Goal: Information Seeking & Learning: Find specific fact

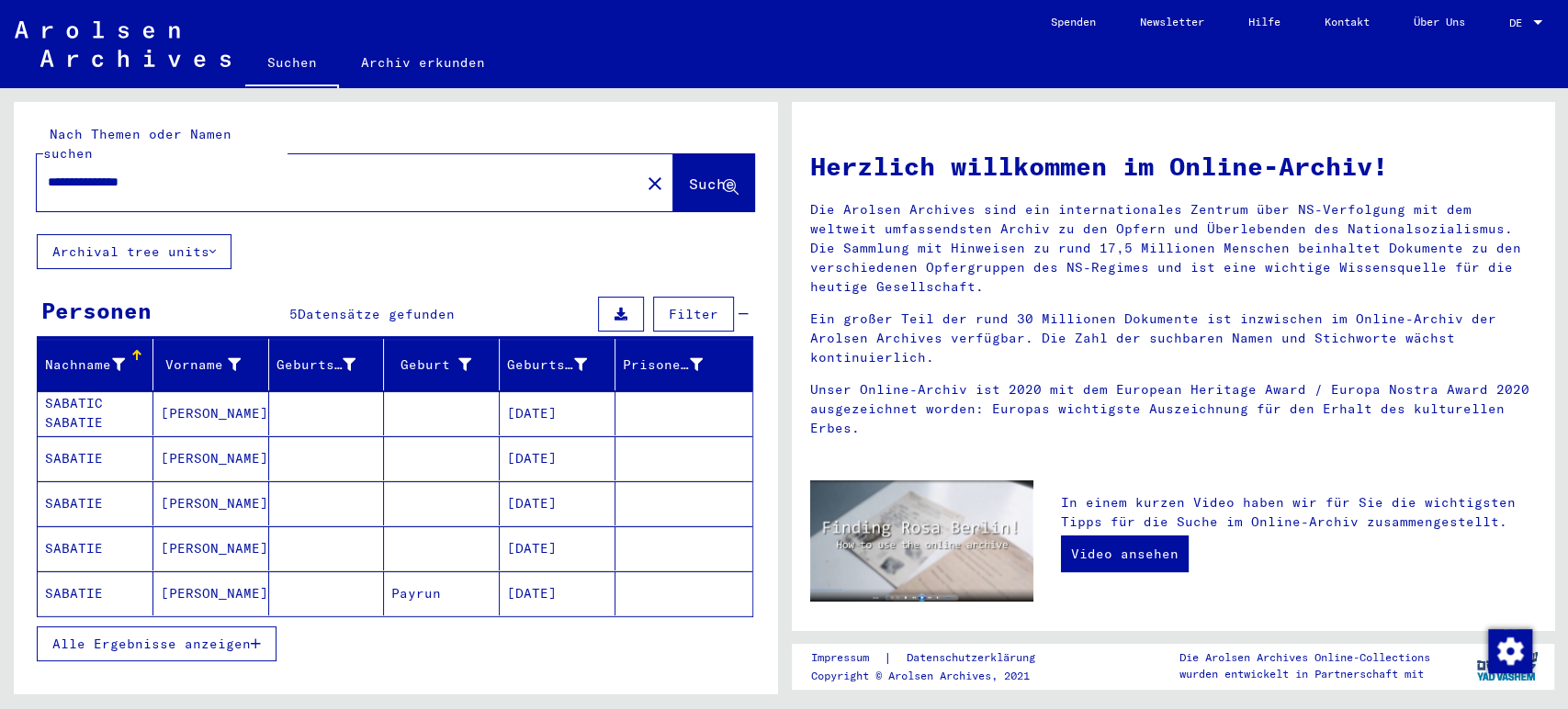
click at [523, 391] on mat-cell "[DATE]" at bounding box center [558, 413] width 116 height 44
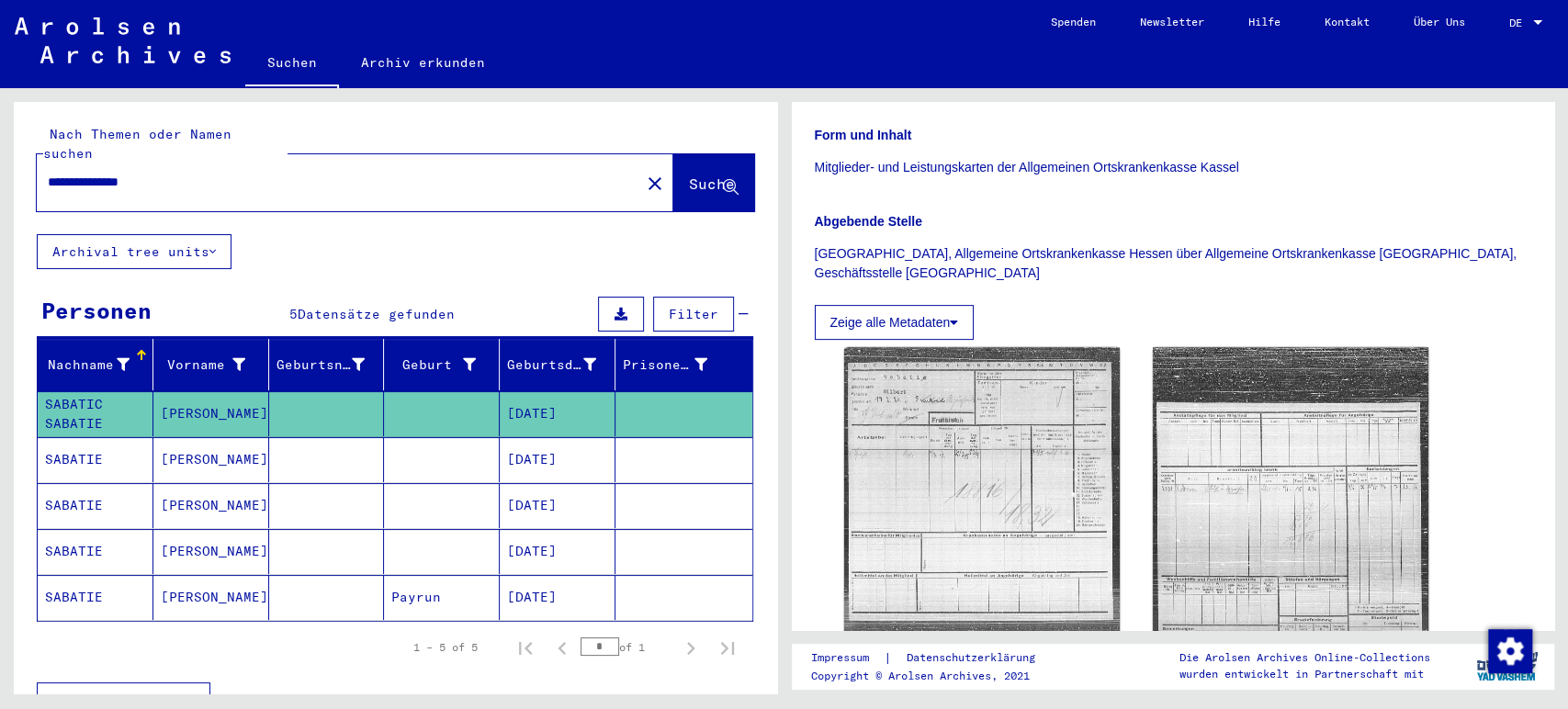
scroll to position [343, 0]
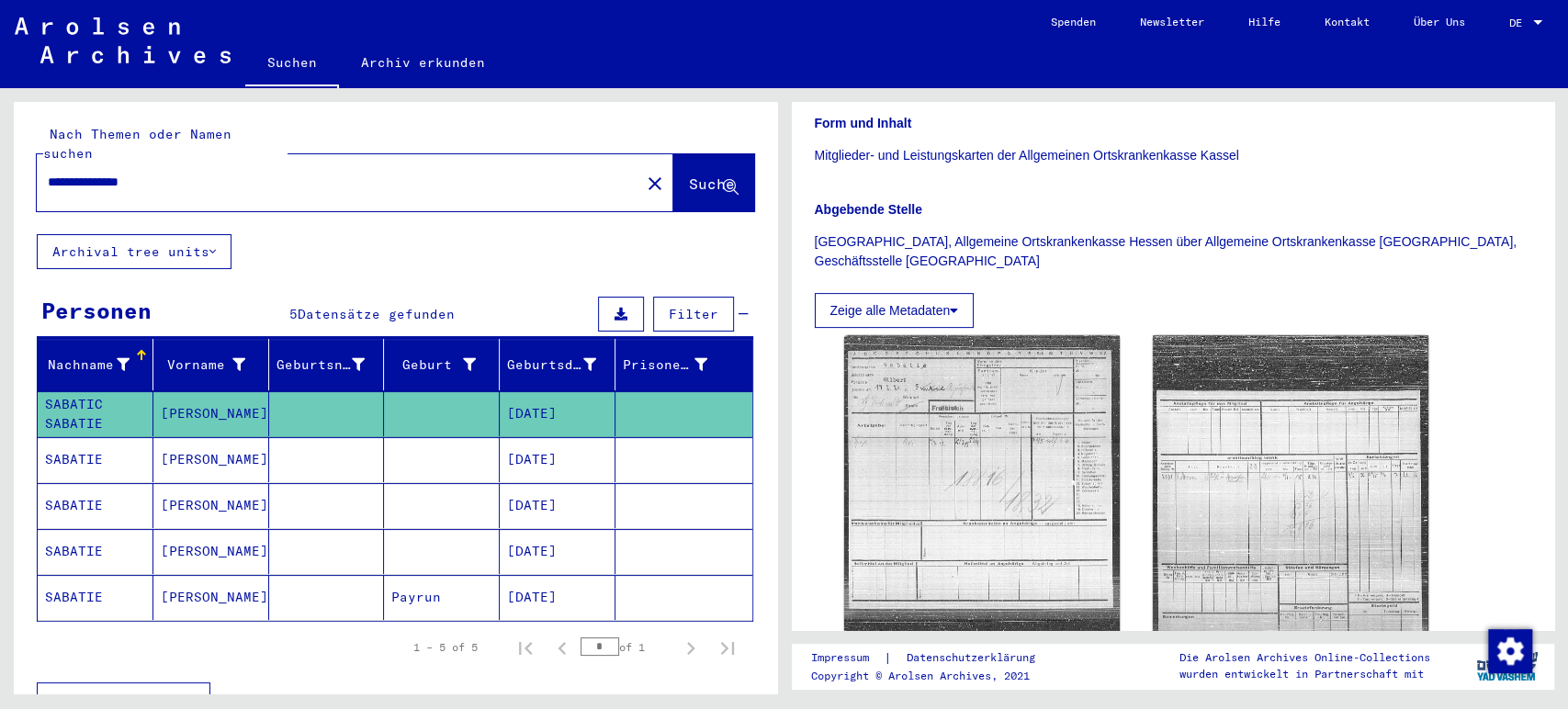
click at [555, 439] on mat-cell "[DATE]" at bounding box center [558, 459] width 116 height 45
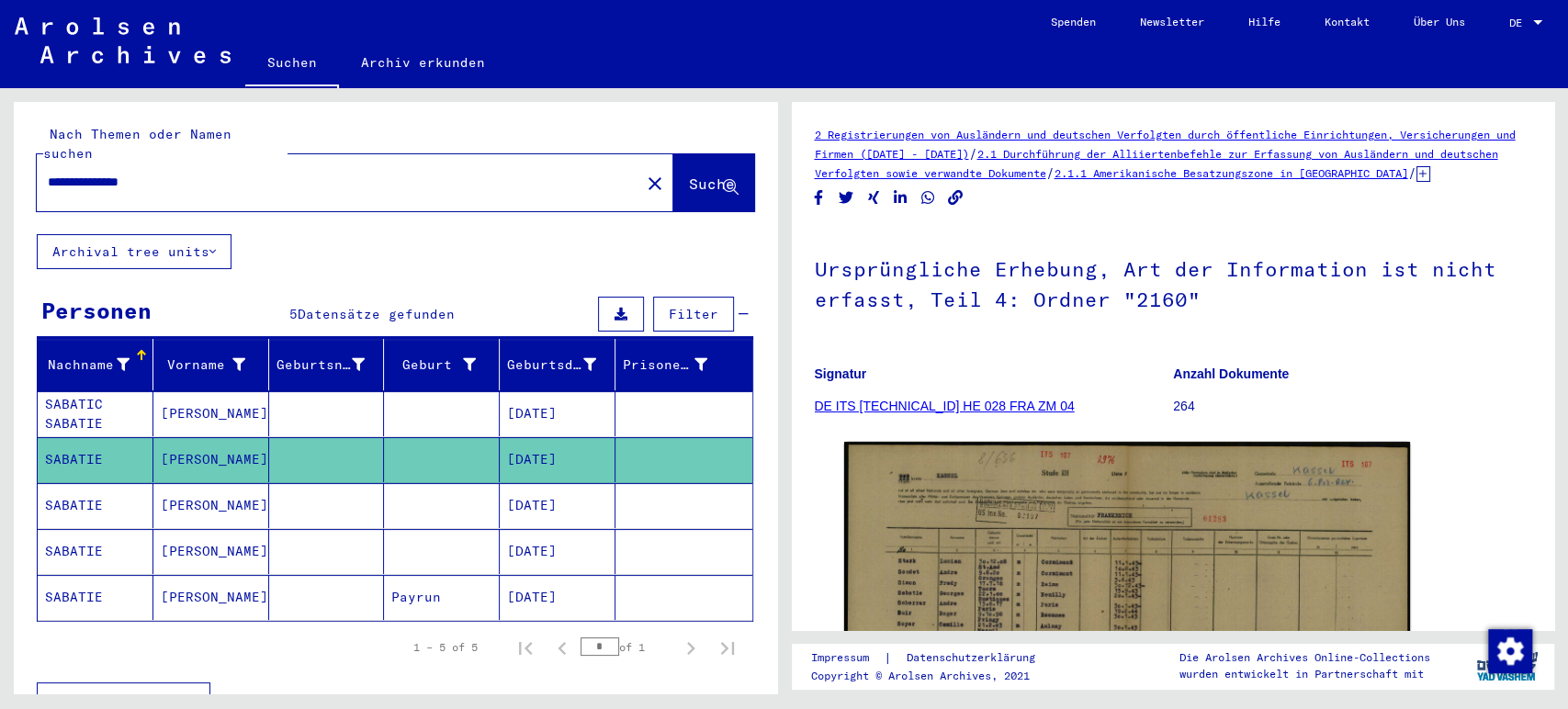
click at [568, 483] on mat-cell "[DATE]" at bounding box center [558, 505] width 116 height 45
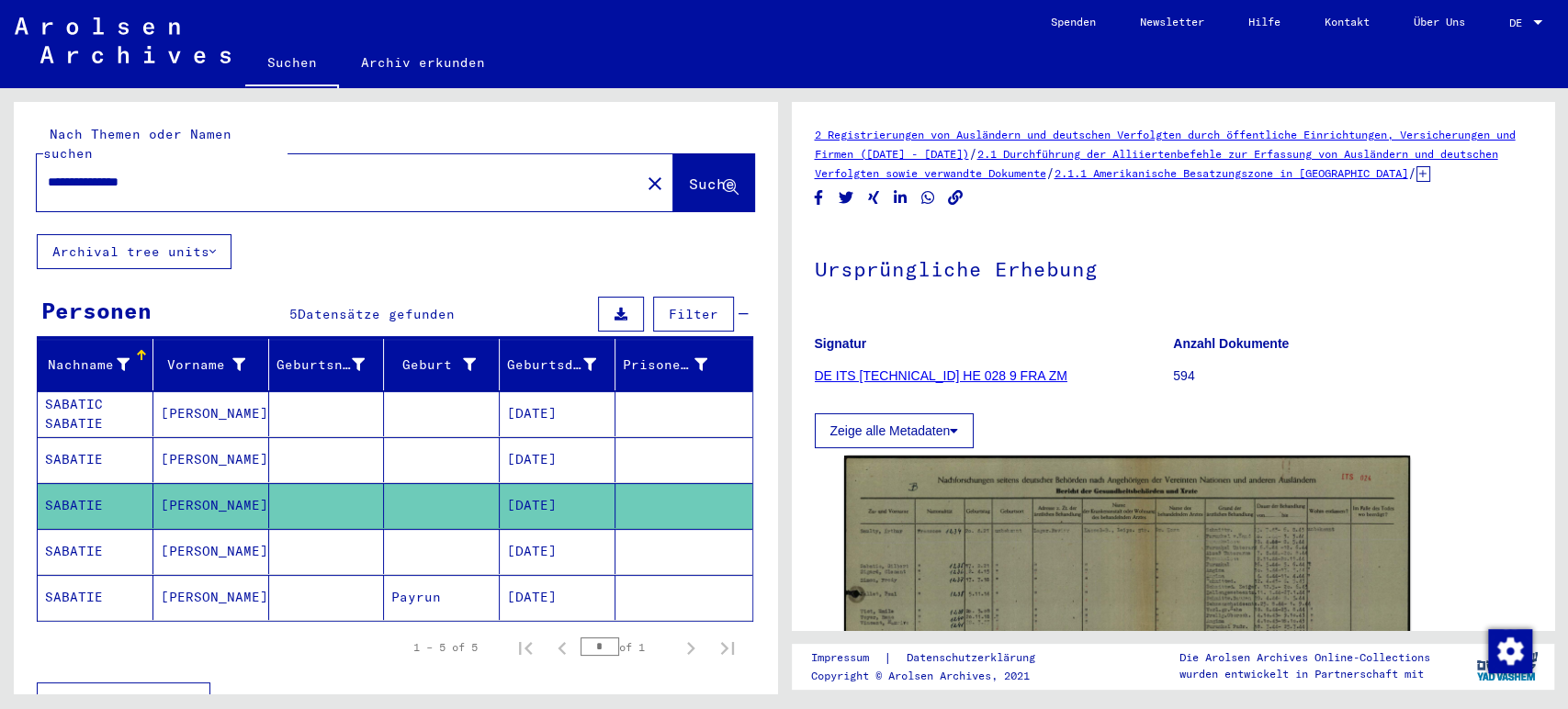
click at [578, 529] on mat-cell "[DATE]" at bounding box center [558, 551] width 116 height 45
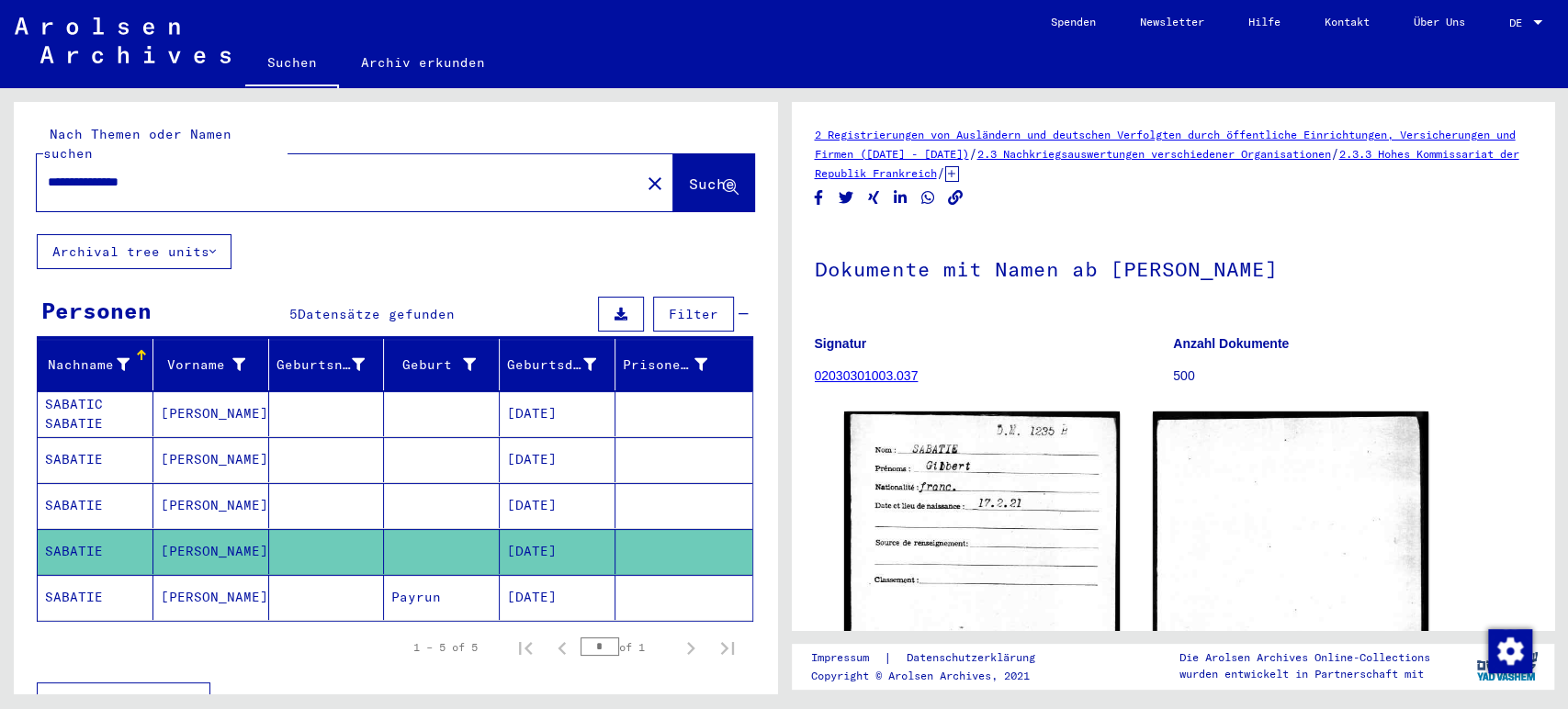
click at [580, 575] on mat-cell "[DATE]" at bounding box center [558, 597] width 116 height 45
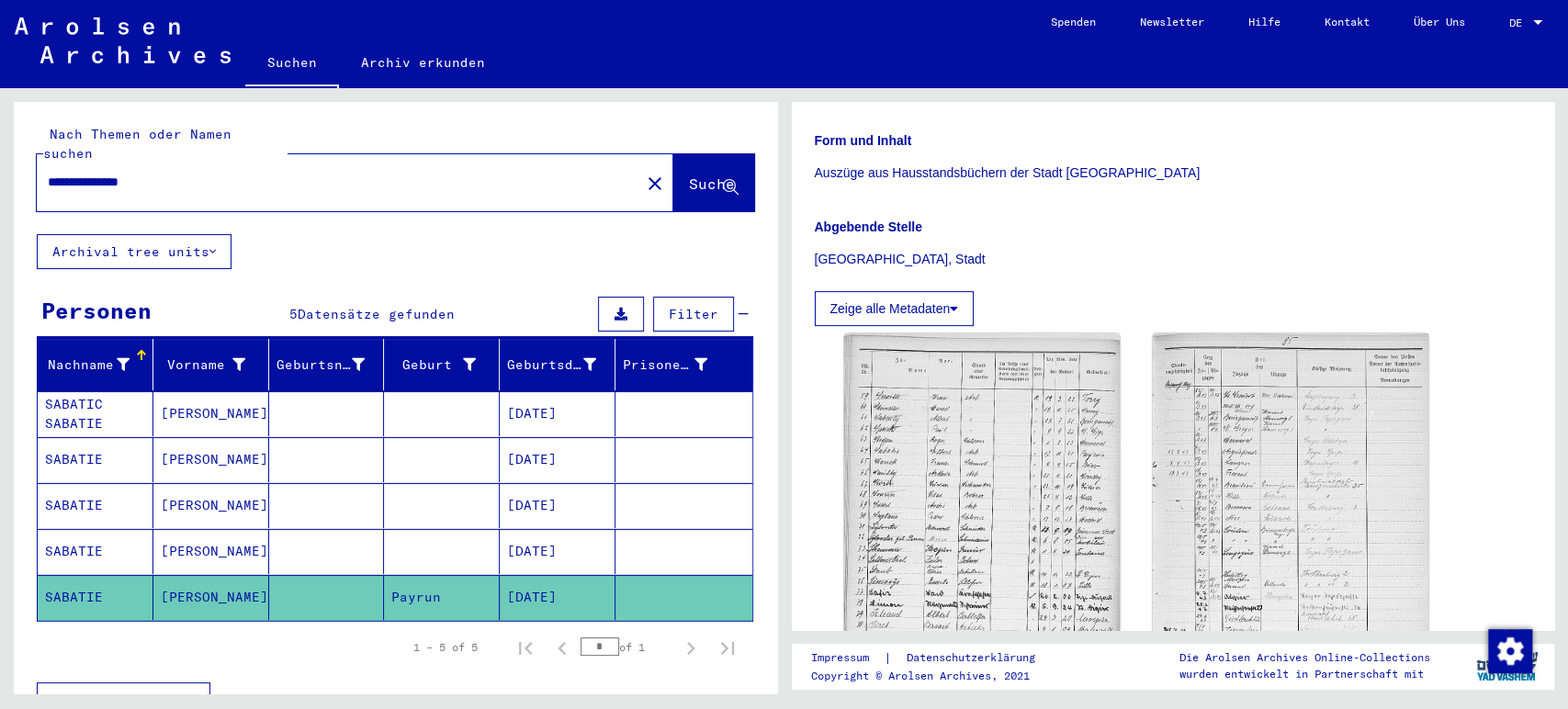
scroll to position [487, 0]
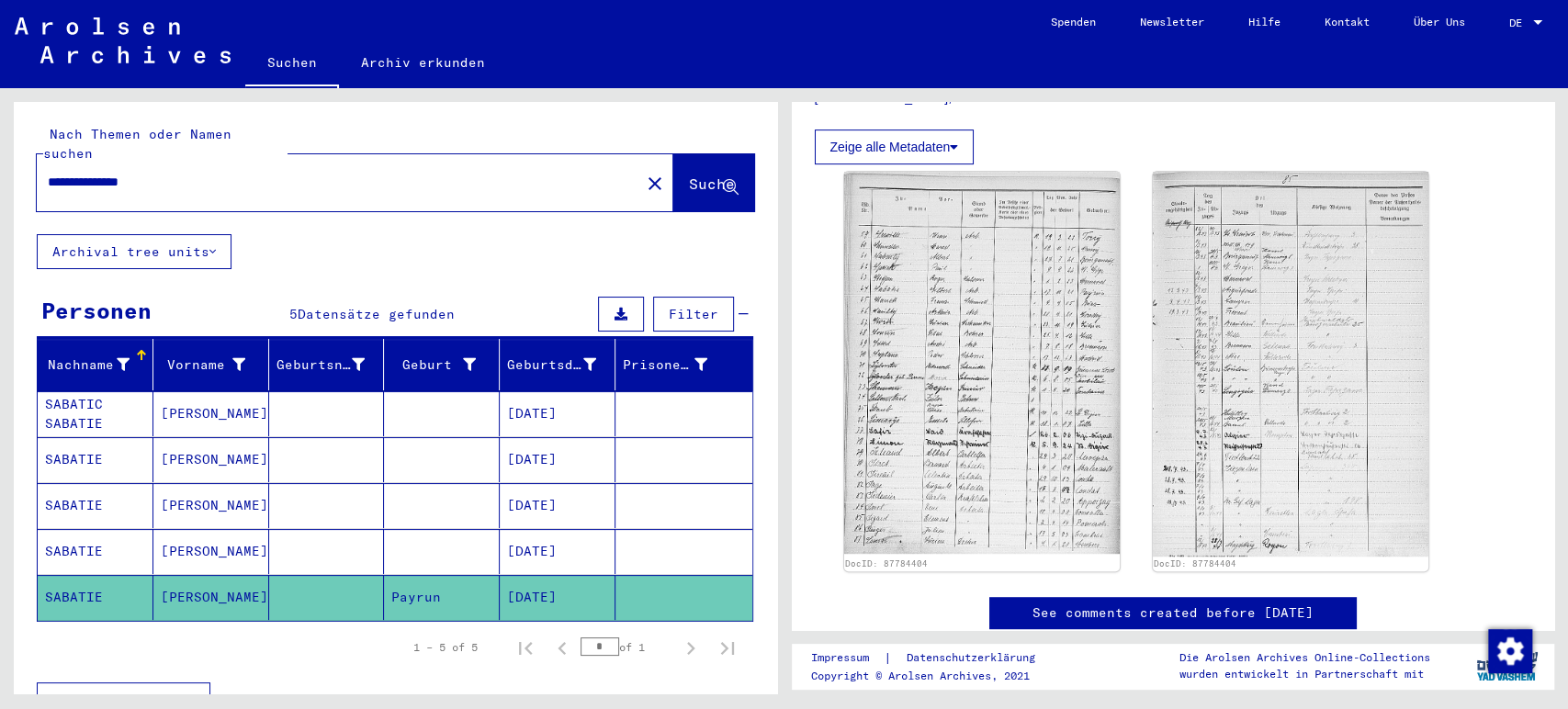
click at [579, 437] on mat-cell "[DATE]" at bounding box center [558, 459] width 116 height 45
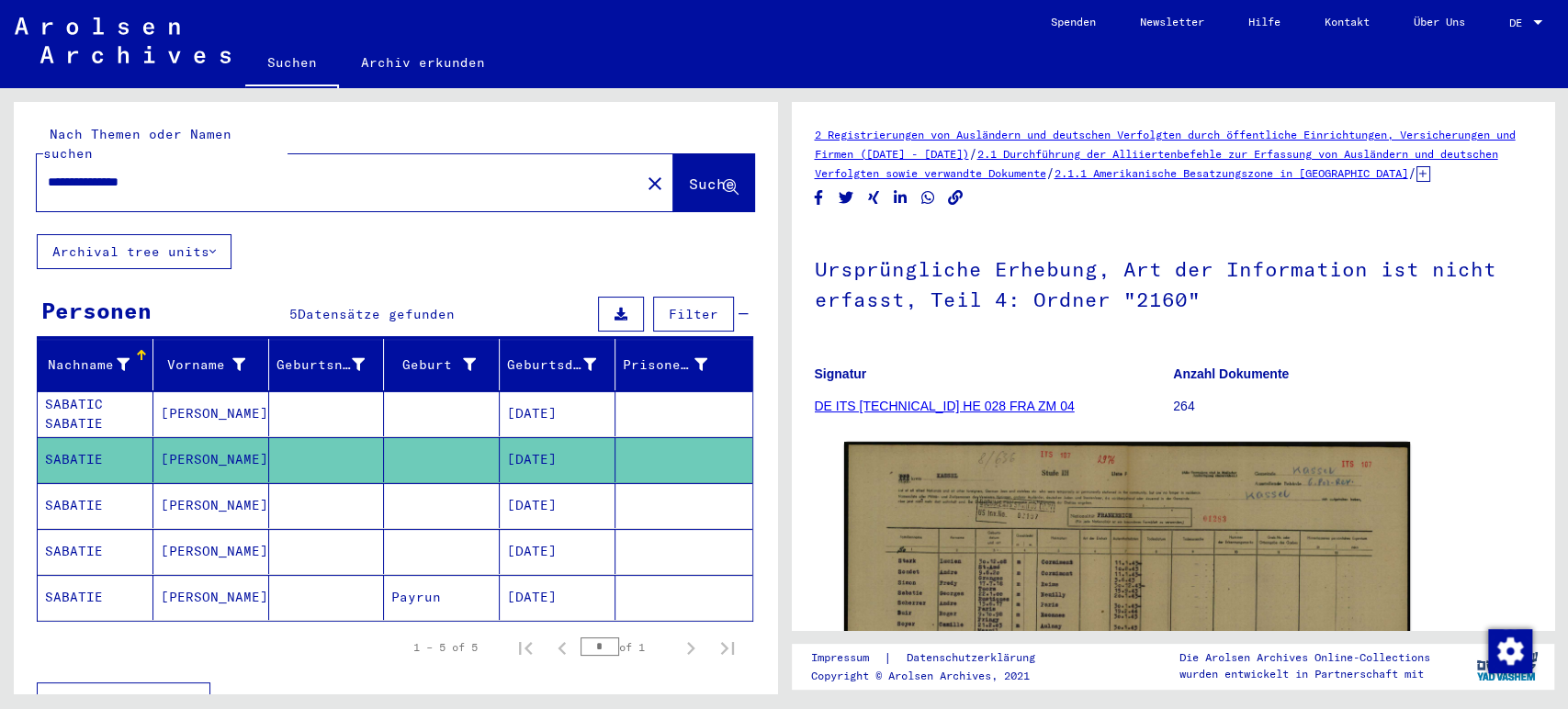
click at [577, 483] on mat-cell "[DATE]" at bounding box center [558, 505] width 116 height 45
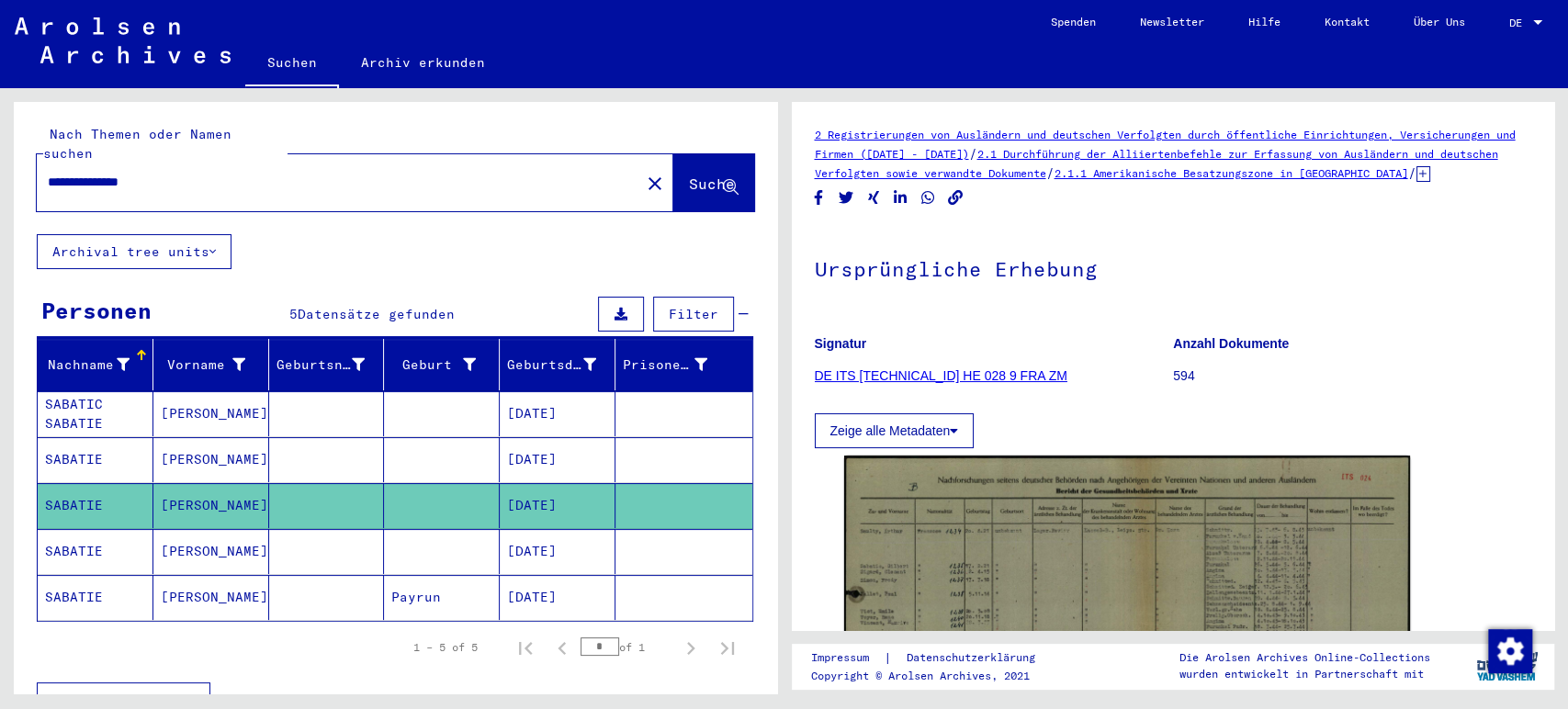
click at [566, 443] on mat-cell "[DATE]" at bounding box center [558, 459] width 116 height 45
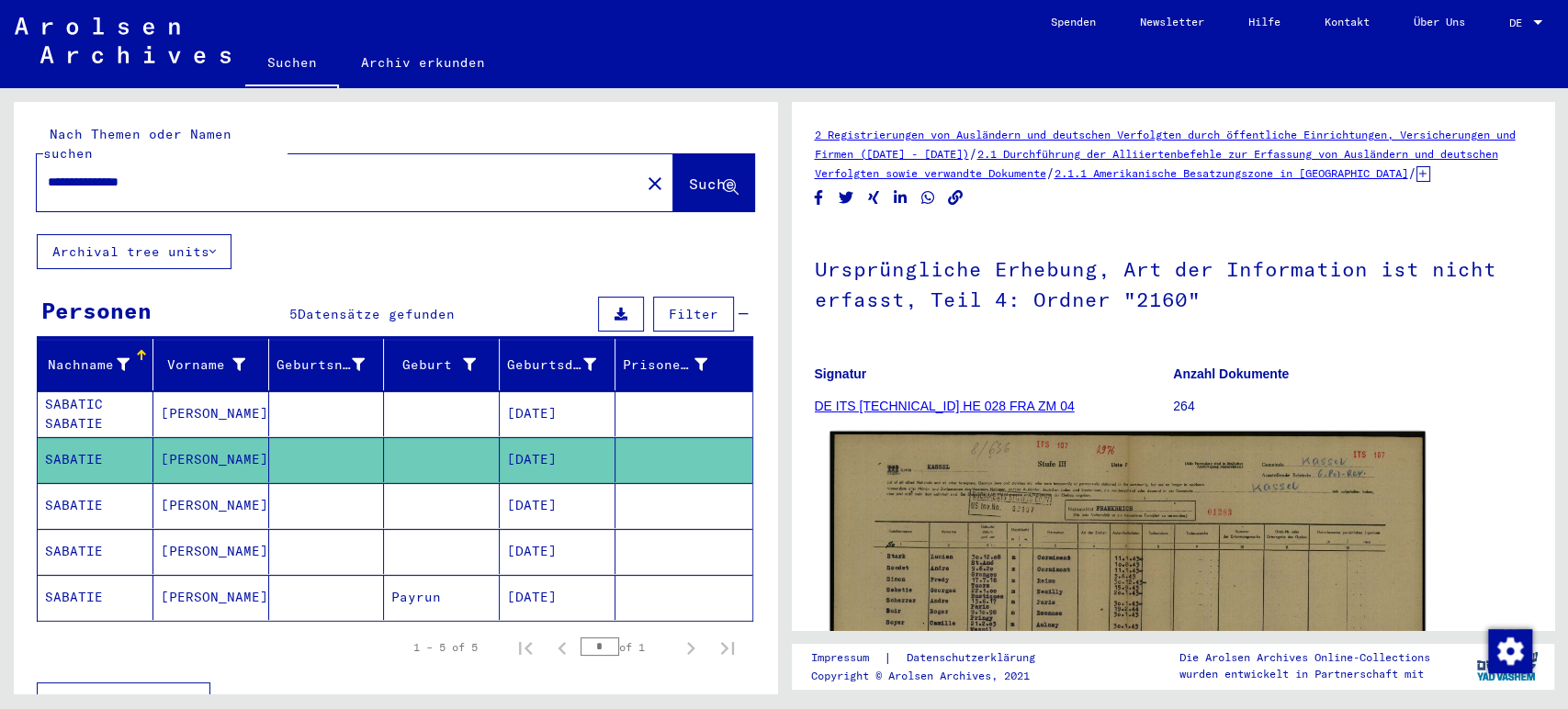
click at [1000, 537] on img at bounding box center [1126, 645] width 594 height 426
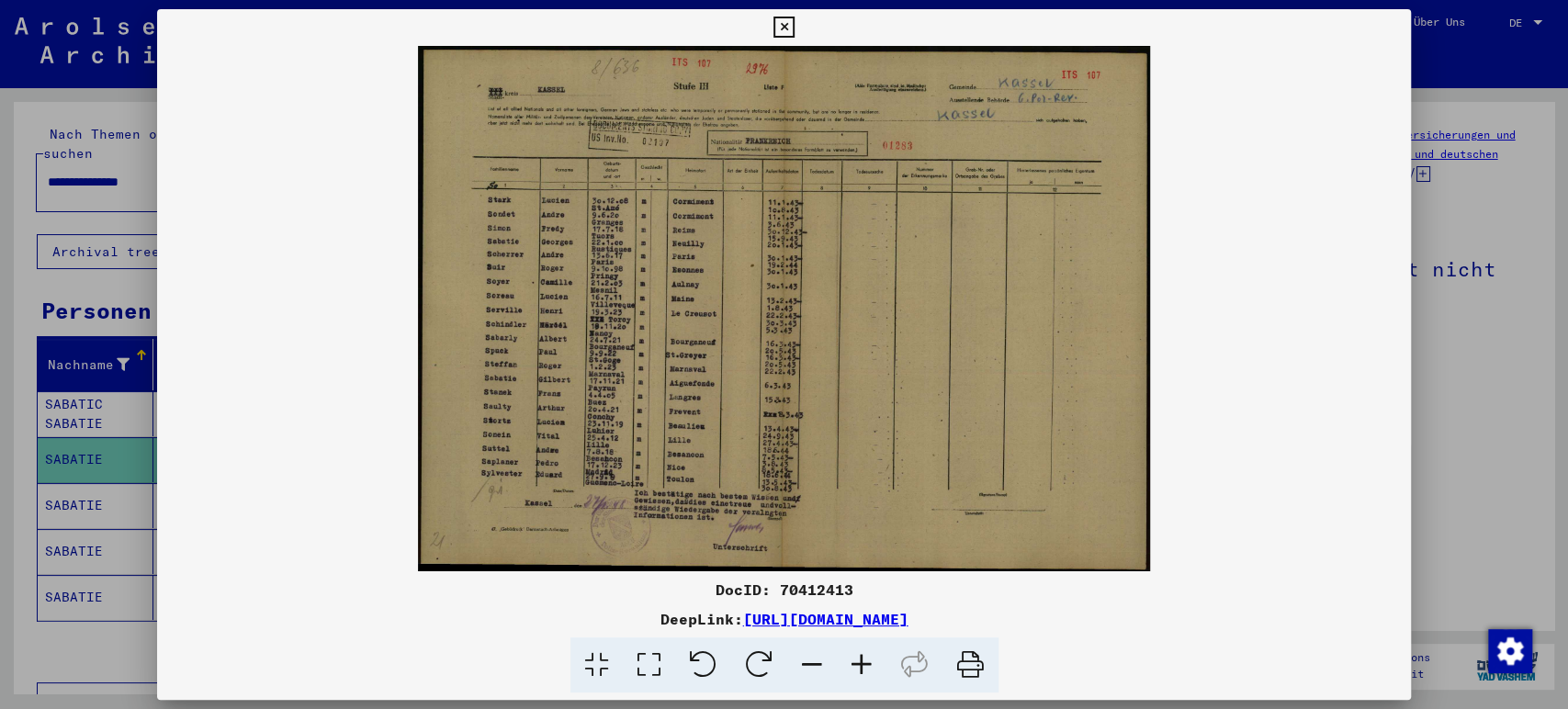
click at [861, 661] on icon at bounding box center [862, 665] width 50 height 56
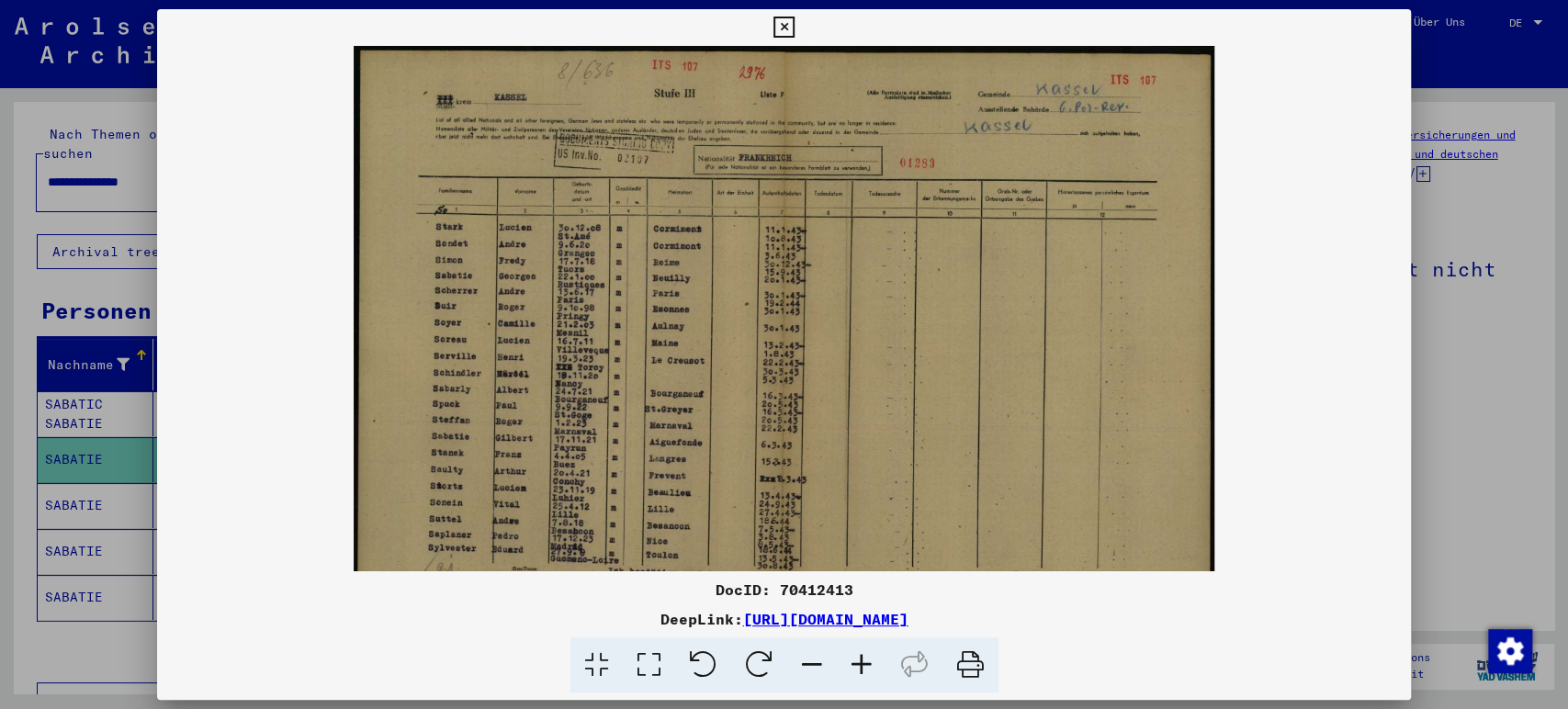
click at [861, 661] on icon at bounding box center [862, 665] width 50 height 56
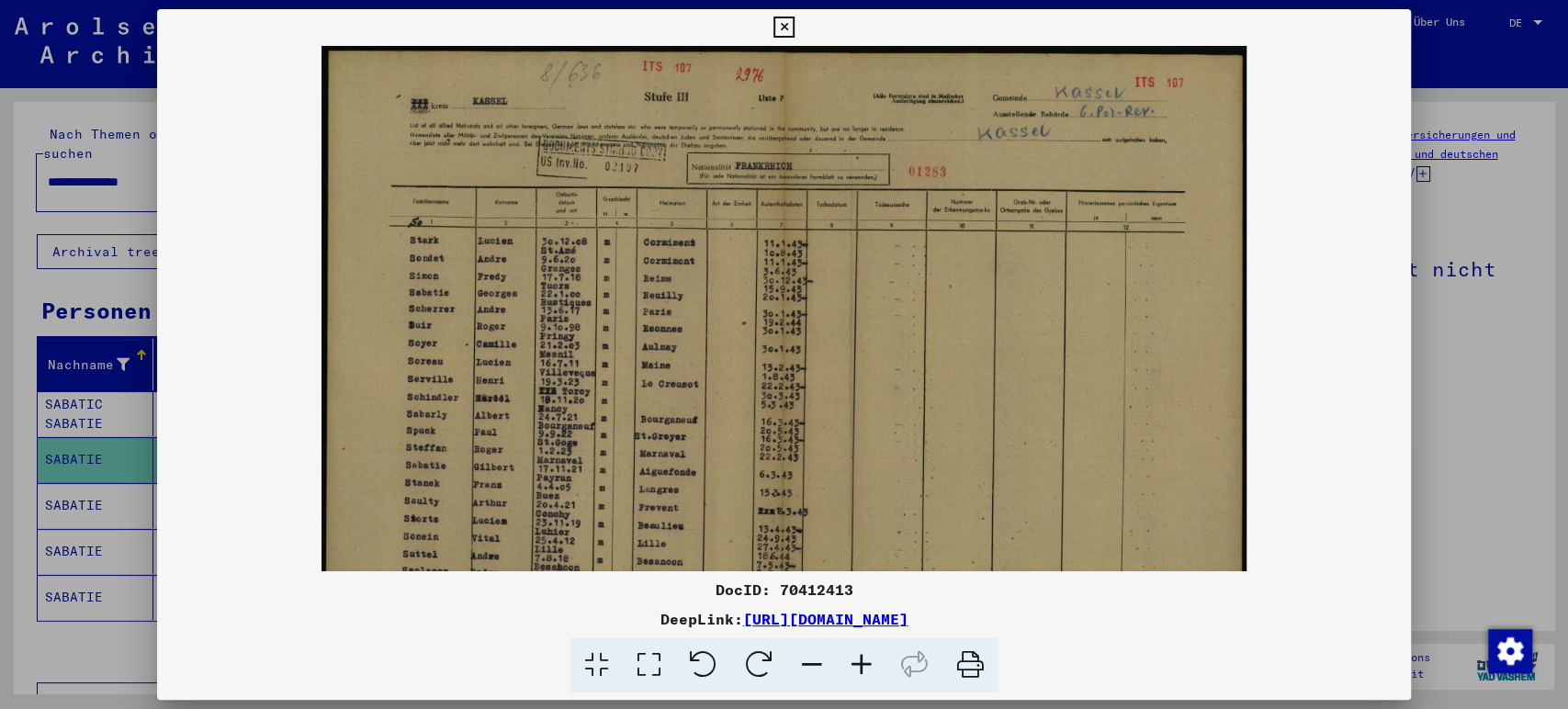
click at [861, 661] on icon at bounding box center [862, 665] width 50 height 56
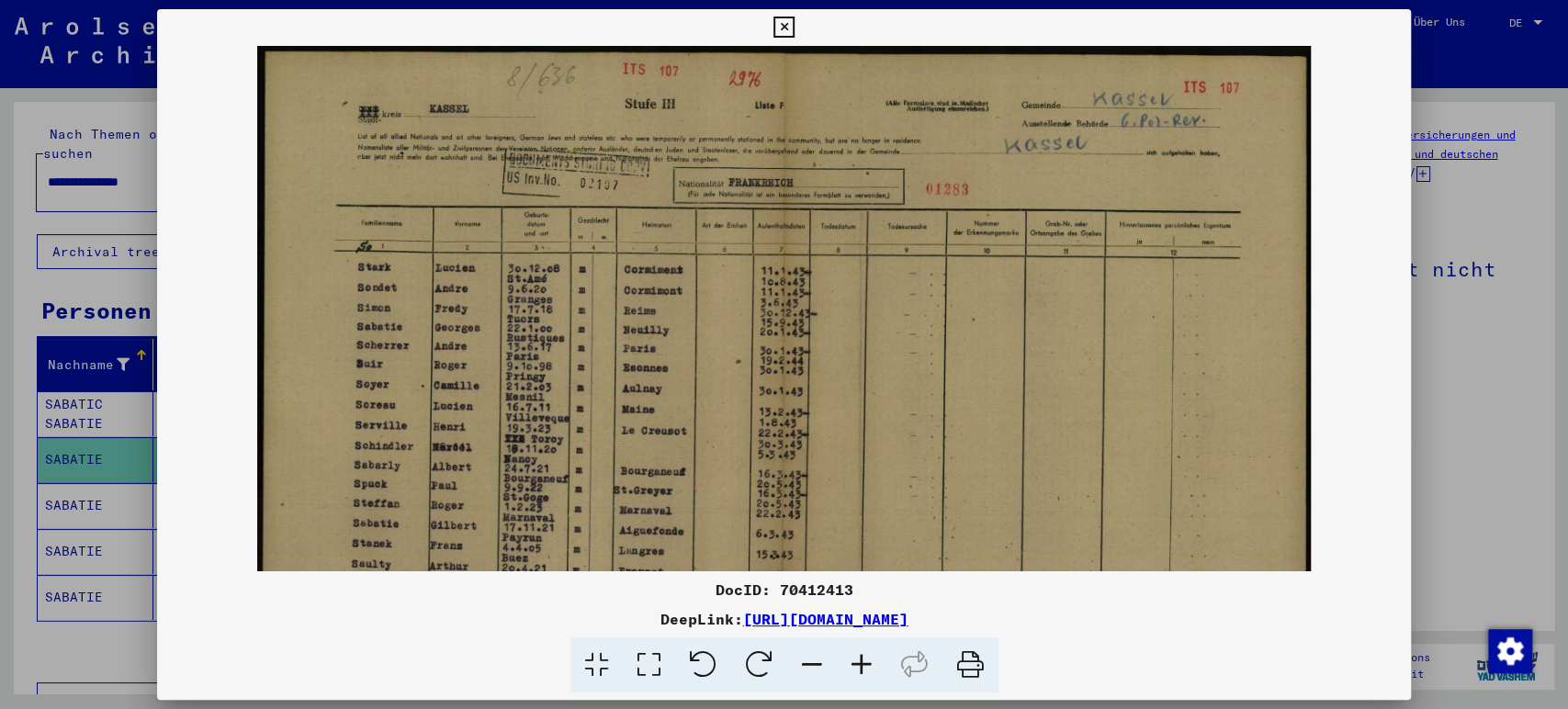
click at [861, 661] on icon at bounding box center [862, 665] width 50 height 56
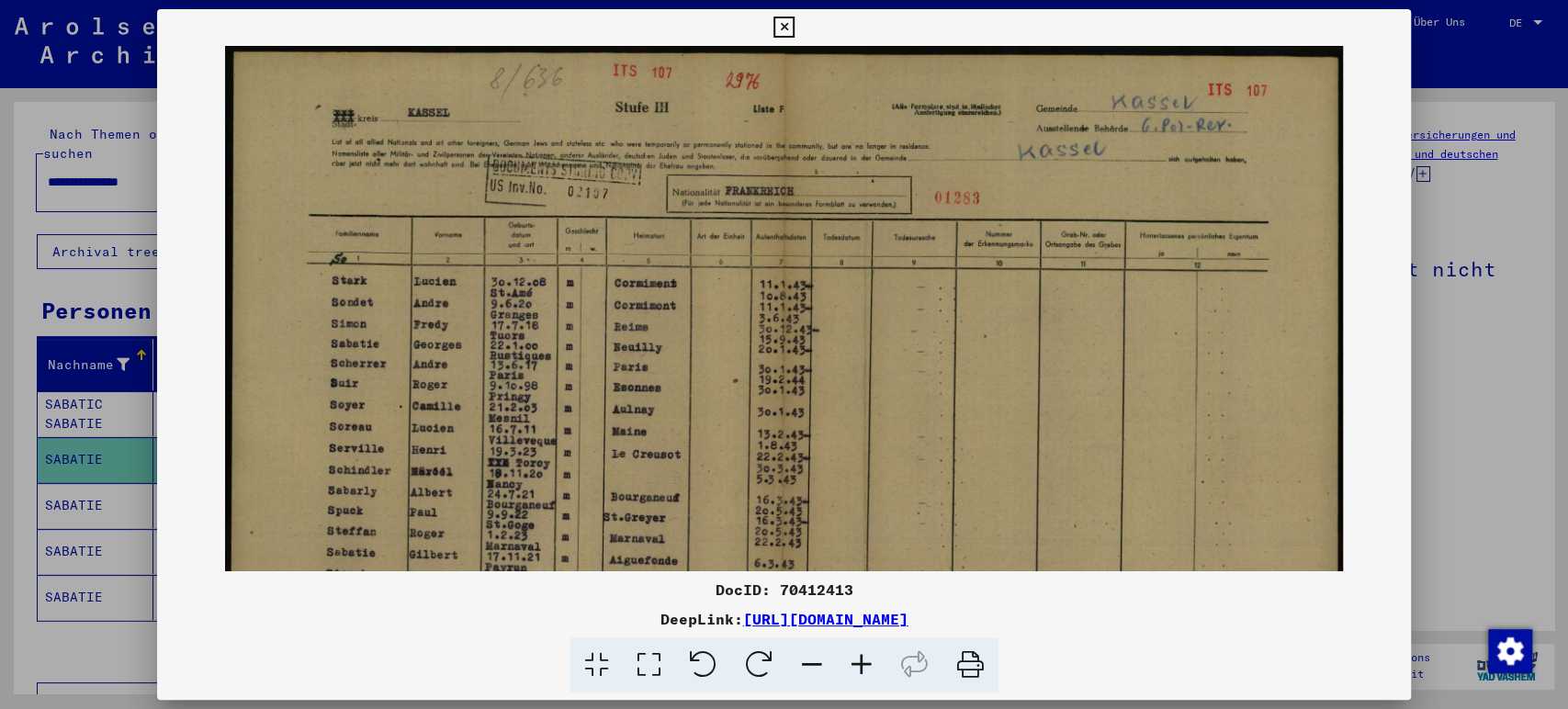
click at [861, 661] on icon at bounding box center [862, 665] width 50 height 56
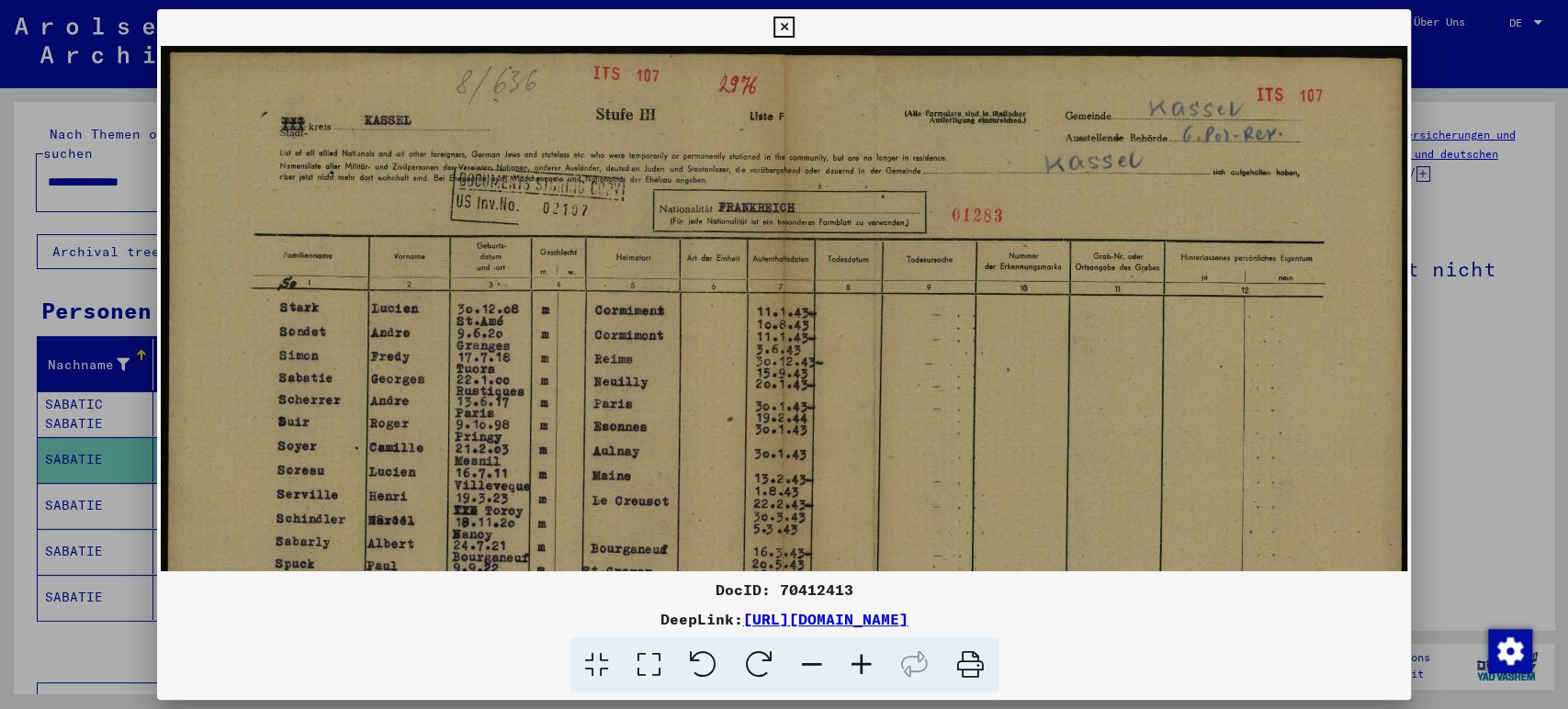
click at [861, 661] on icon at bounding box center [862, 665] width 50 height 56
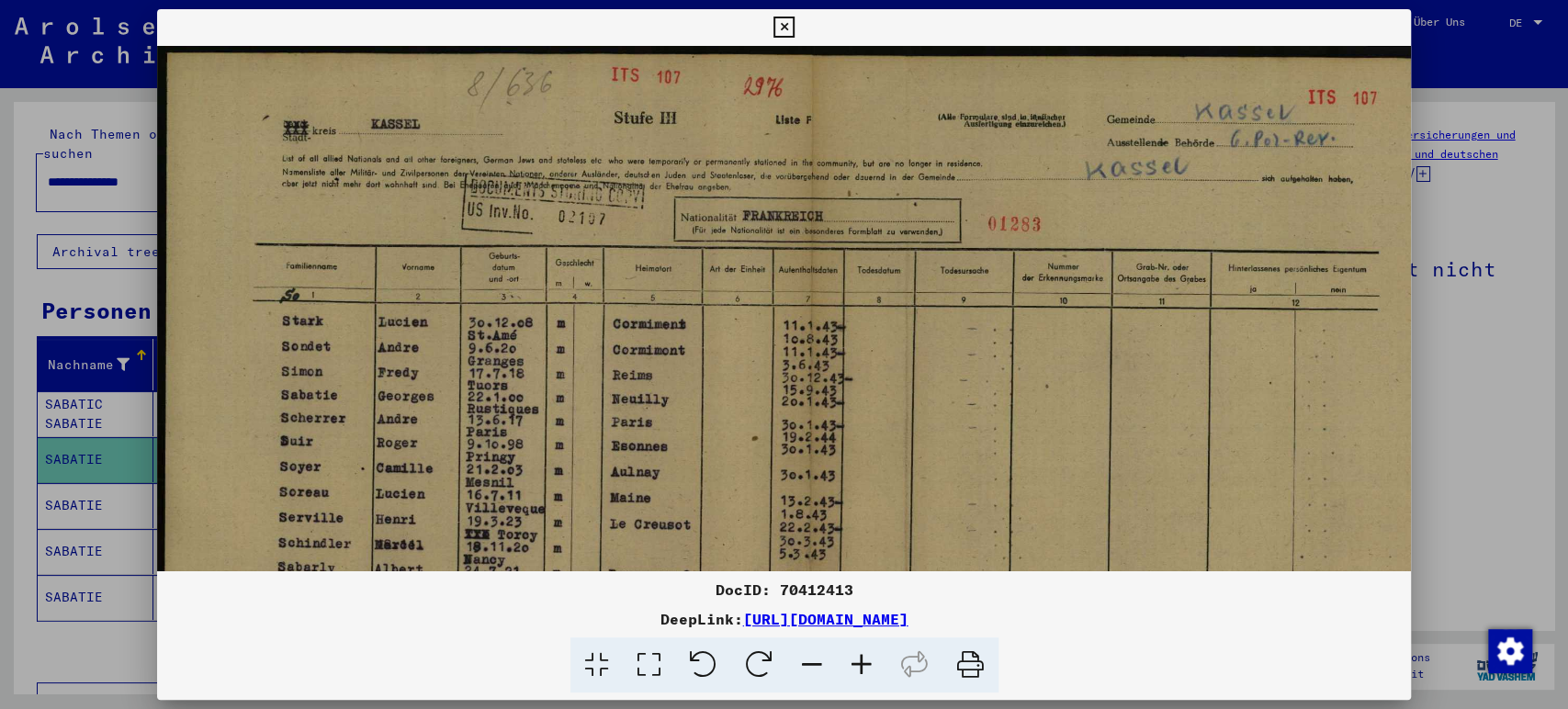
click at [861, 661] on icon at bounding box center [862, 665] width 50 height 56
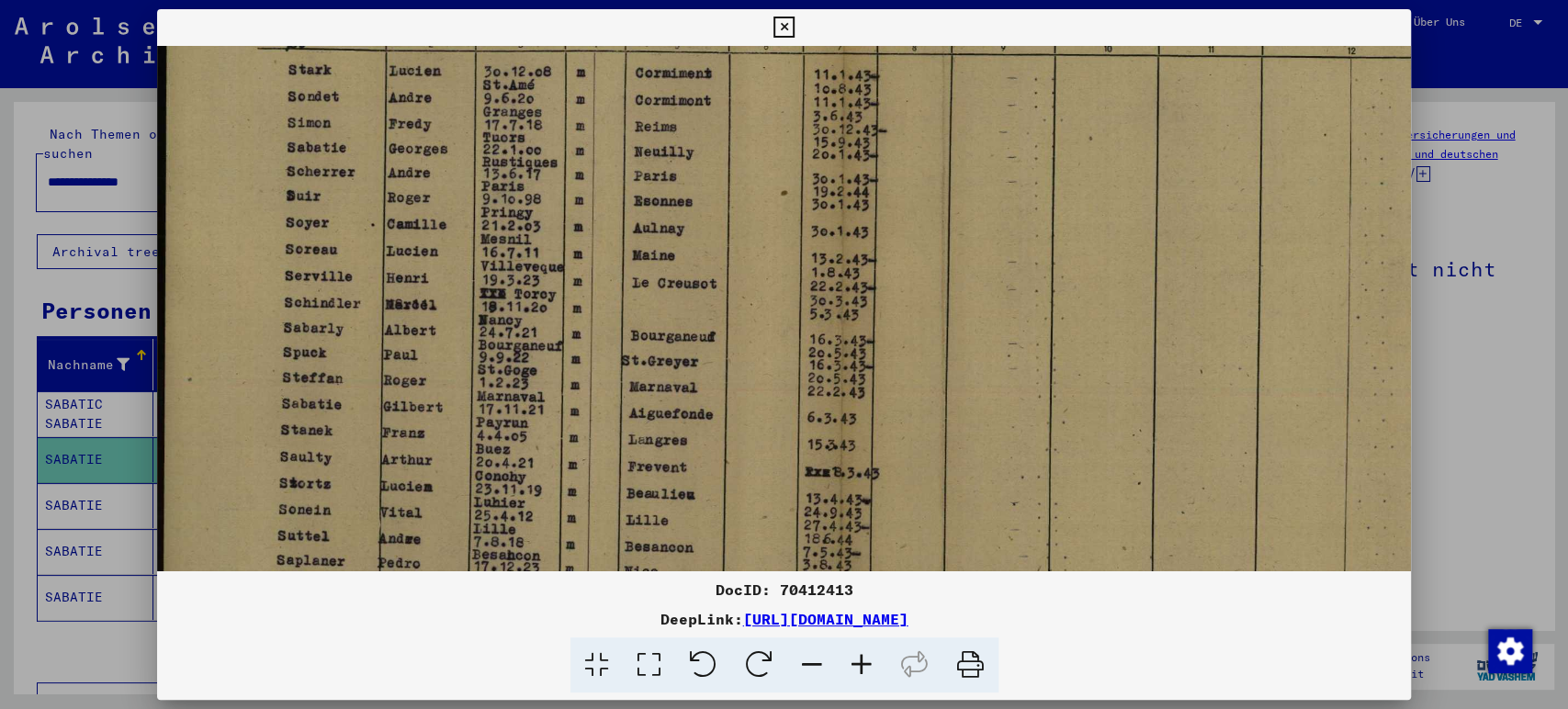
scroll to position [267, 0]
drag, startPoint x: 433, startPoint y: 429, endPoint x: 466, endPoint y: 163, distance: 268.2
click at [466, 163] on img at bounding box center [844, 271] width 1374 height 984
drag, startPoint x: 1112, startPoint y: 615, endPoint x: 550, endPoint y: 613, distance: 562.0
click at [550, 613] on div "DeepLink: [URL][DOMAIN_NAME]" at bounding box center [784, 619] width 1254 height 22
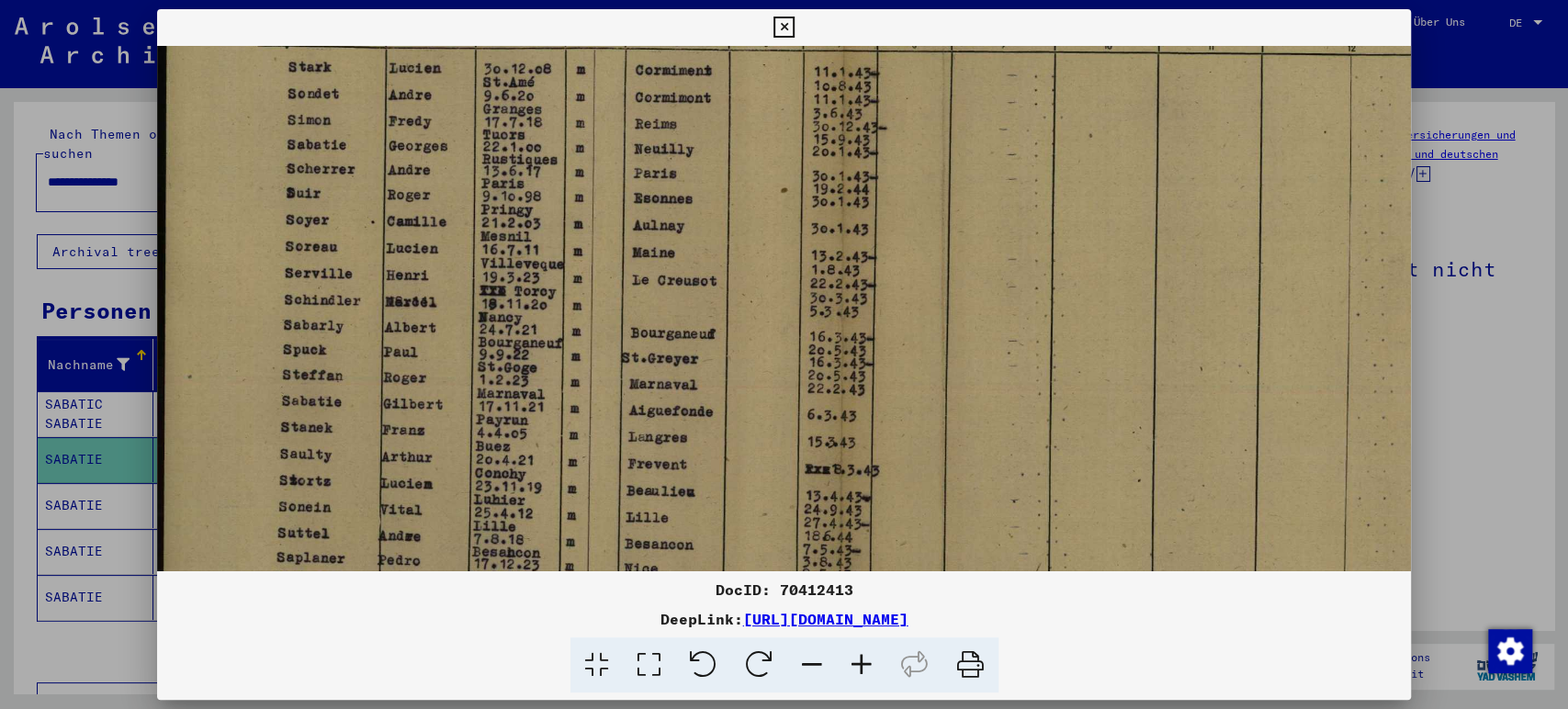
copy link "[URL][DOMAIN_NAME]"
click at [784, 25] on icon at bounding box center [783, 28] width 21 height 22
